Goal: Task Accomplishment & Management: Manage account settings

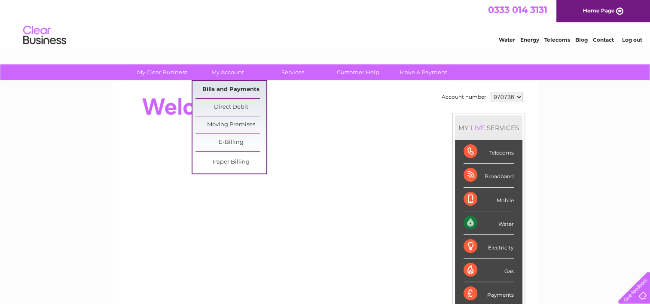
click at [214, 86] on link "Bills and Payments" at bounding box center [231, 89] width 71 height 17
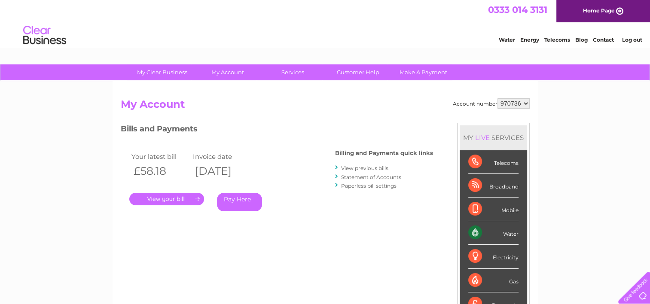
click at [175, 199] on link "." at bounding box center [166, 199] width 75 height 12
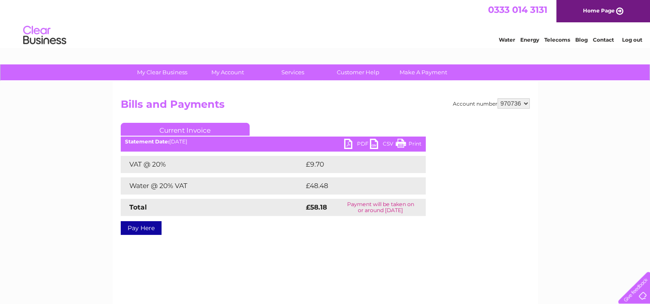
click at [349, 146] on link "PDF" at bounding box center [357, 145] width 26 height 12
click at [628, 41] on link "Log out" at bounding box center [632, 40] width 20 height 6
